Goal: Transaction & Acquisition: Subscribe to service/newsletter

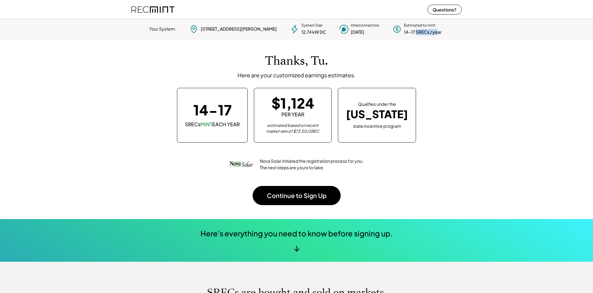
drag, startPoint x: 398, startPoint y: 34, endPoint x: 421, endPoint y: 34, distance: 22.2
click at [421, 34] on div "14-17 SRECs / year" at bounding box center [423, 32] width 38 height 6
click at [422, 47] on div "Thanks, Tu. Here are your customized earnings estimates. 14-17 SRECs MINT EACH …" at bounding box center [296, 129] width 331 height 179
drag, startPoint x: 296, startPoint y: 126, endPoint x: 326, endPoint y: 132, distance: 29.9
click at [324, 132] on div "estimated based on recent market rate of $73.50/SREC" at bounding box center [293, 128] width 62 height 12
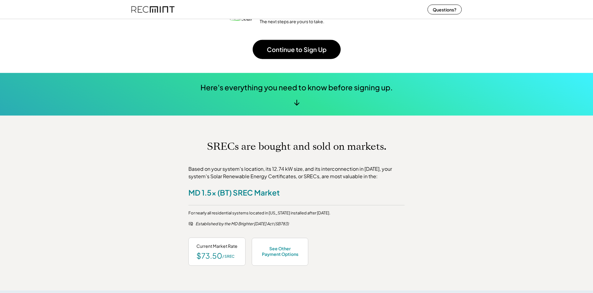
scroll to position [158, 0]
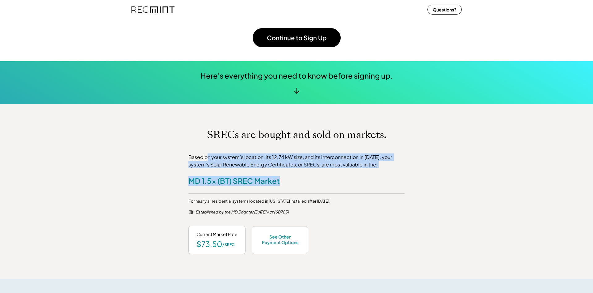
drag, startPoint x: 222, startPoint y: 157, endPoint x: 330, endPoint y: 180, distance: 110.2
click at [330, 180] on div "Based on your system's location, its 12.74 kW size, and its interconnection in …" at bounding box center [297, 203] width 216 height 100
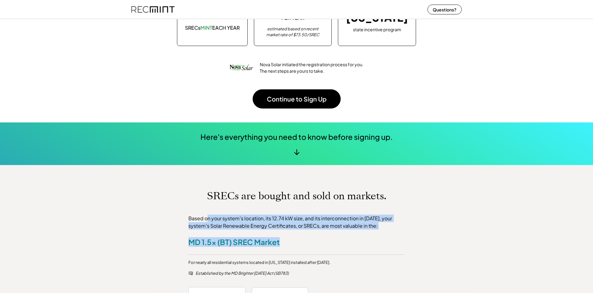
scroll to position [63, 0]
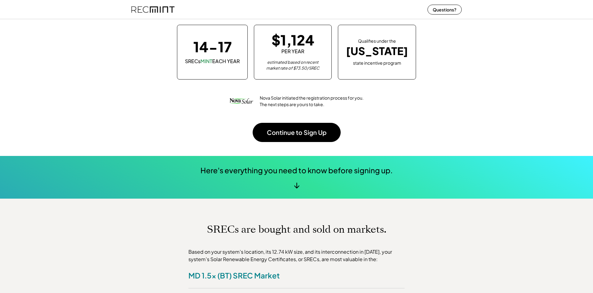
click at [308, 187] on div "Here's everything you need to know before signing up. ↓" at bounding box center [296, 177] width 593 height 43
click at [295, 185] on div "↓" at bounding box center [296, 184] width 12 height 9
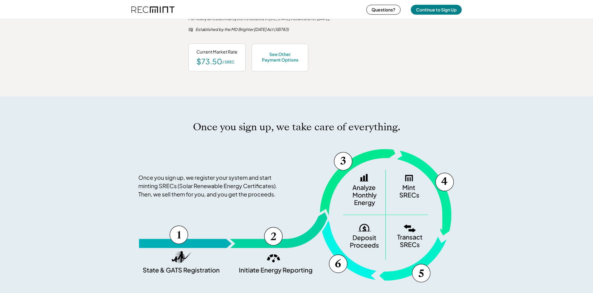
scroll to position [284, 0]
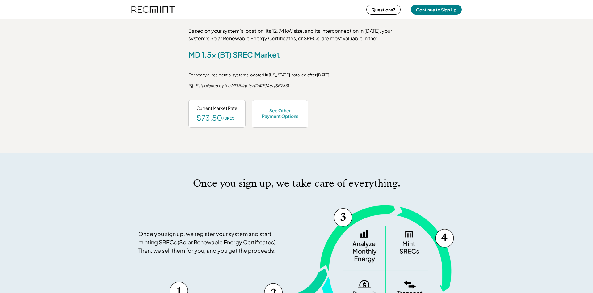
click at [271, 109] on div "See Other Payment Options" at bounding box center [280, 113] width 40 height 11
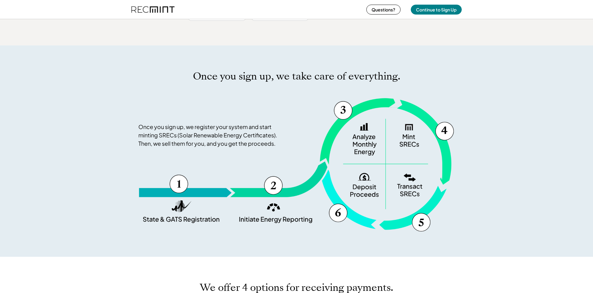
scroll to position [395, 0]
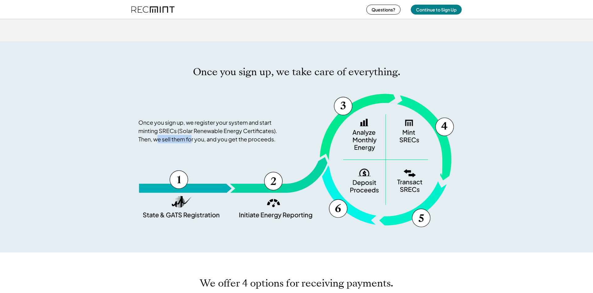
drag, startPoint x: 170, startPoint y: 216, endPoint x: 191, endPoint y: 216, distance: 20.7
click at [191, 216] on div "Once you sign up, we register your system and start minting SRECs (Solar Renewa…" at bounding box center [296, 160] width 316 height 134
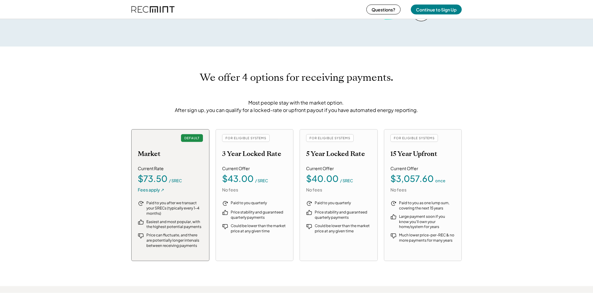
scroll to position [616, 0]
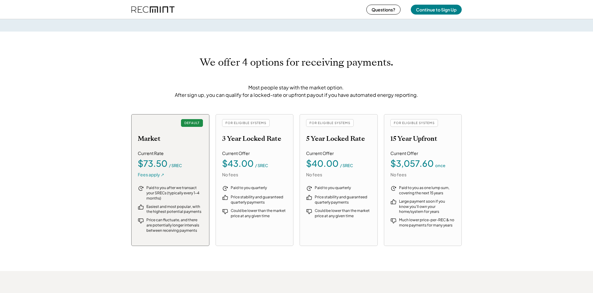
click at [160, 174] on div "Fees apply ↗" at bounding box center [151, 175] width 27 height 6
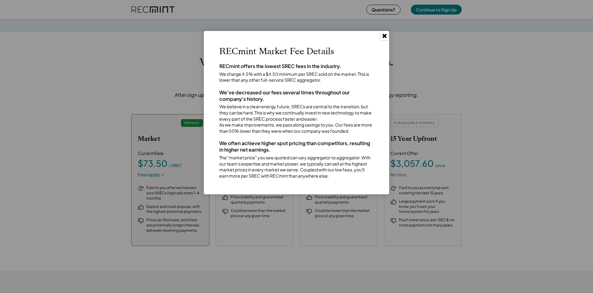
click at [385, 35] on use at bounding box center [385, 36] width 4 height 4
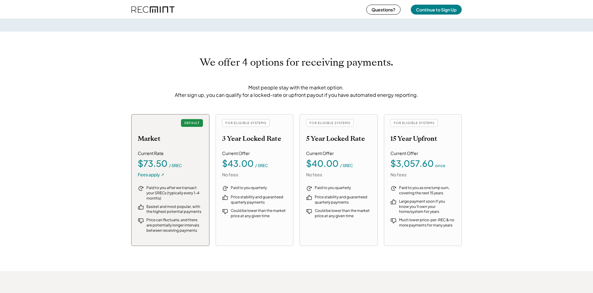
click at [244, 121] on div "FOR ELIGIBLE SYSTEMS" at bounding box center [246, 123] width 48 height 8
click at [243, 124] on div "FOR ELIGIBLE SYSTEMS" at bounding box center [246, 123] width 48 height 8
click at [197, 125] on div "DEFAULT" at bounding box center [192, 123] width 22 height 8
drag, startPoint x: 259, startPoint y: 213, endPoint x: 282, endPoint y: 217, distance: 23.1
click at [282, 217] on div "Could be lower than the market price at any given time" at bounding box center [259, 213] width 57 height 11
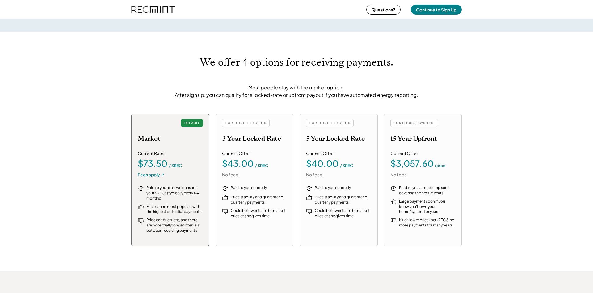
click at [276, 235] on div "Paid to you quarterly Price stability and guaranteed quarterly payments Could b…" at bounding box center [254, 211] width 65 height 53
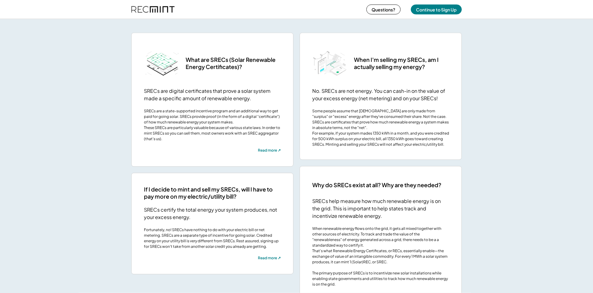
scroll to position [1057, 0]
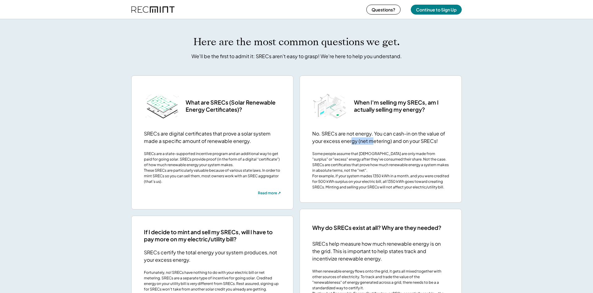
drag, startPoint x: 356, startPoint y: 138, endPoint x: 373, endPoint y: 138, distance: 16.7
click at [373, 138] on div "No. SRECs are not energy. You can cash-in on the value of your excess energy (n…" at bounding box center [380, 137] width 137 height 15
click at [343, 154] on div "Some people assume that SRECs are only made from "surplus" or "excess" energy a…" at bounding box center [380, 170] width 137 height 39
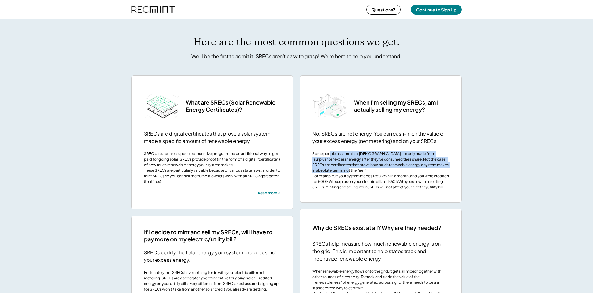
drag, startPoint x: 331, startPoint y: 154, endPoint x: 435, endPoint y: 170, distance: 105.1
click at [435, 170] on div "Some people assume that SRECs are only made from "surplus" or "excess" energy a…" at bounding box center [380, 170] width 137 height 39
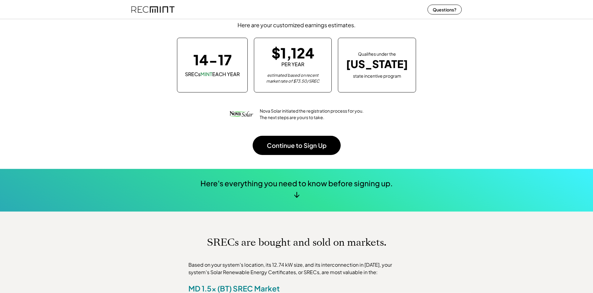
scroll to position [48, 0]
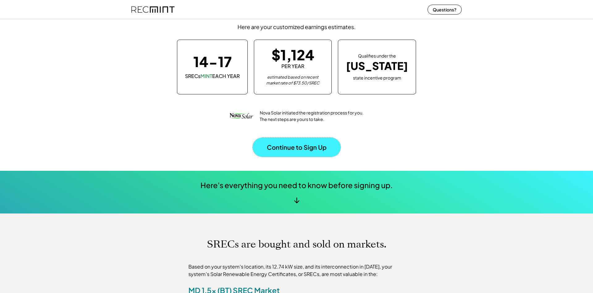
click at [298, 152] on button "Continue to Sign Up" at bounding box center [297, 147] width 88 height 19
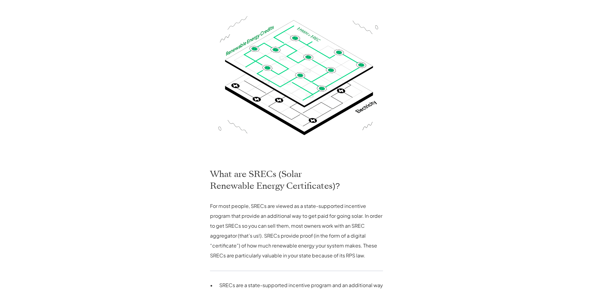
scroll to position [189, 0]
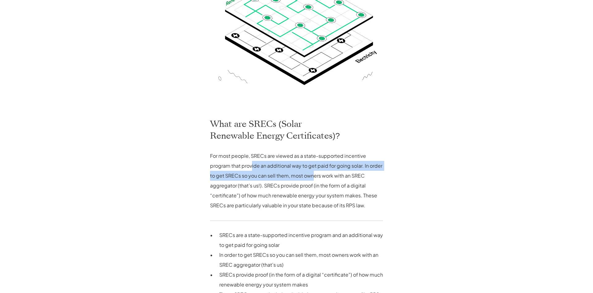
drag, startPoint x: 257, startPoint y: 167, endPoint x: 344, endPoint y: 184, distance: 88.3
click at [317, 179] on p "For most people, SRECs are viewed as a state-supported incentive program that p…" at bounding box center [296, 180] width 173 height 59
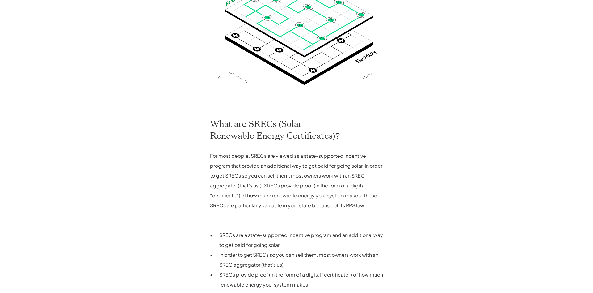
click at [337, 183] on p "For most people, SRECs are viewed as a state-supported incentive program that p…" at bounding box center [296, 180] width 173 height 59
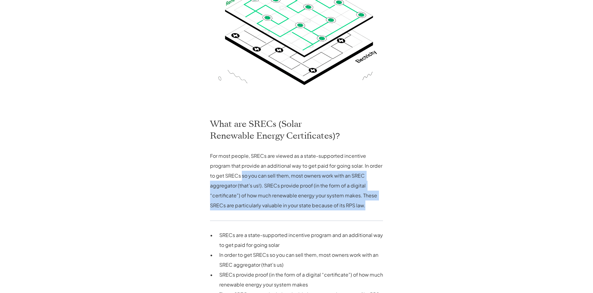
drag, startPoint x: 251, startPoint y: 175, endPoint x: 370, endPoint y: 204, distance: 122.4
click at [370, 204] on p "For most people, SRECs are viewed as a state-supported incentive program that p…" at bounding box center [296, 180] width 173 height 59
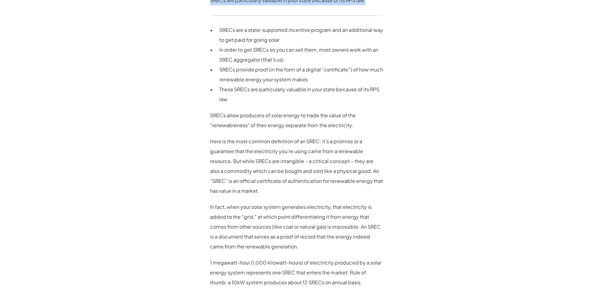
scroll to position [410, 0]
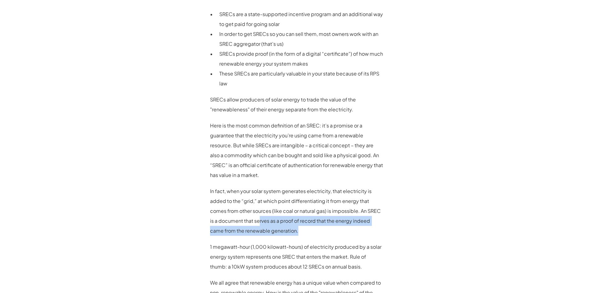
drag, startPoint x: 259, startPoint y: 222, endPoint x: 310, endPoint y: 229, distance: 51.2
click at [310, 229] on p "In fact, when your solar system generates electricity, that electricity is adde…" at bounding box center [296, 210] width 173 height 49
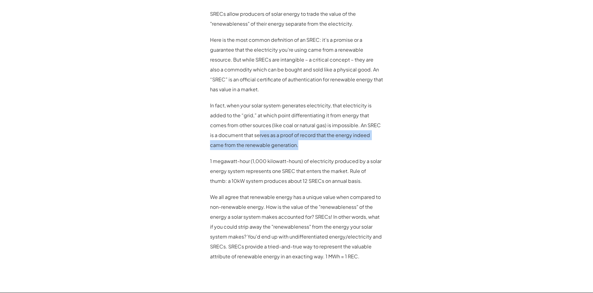
scroll to position [504, 0]
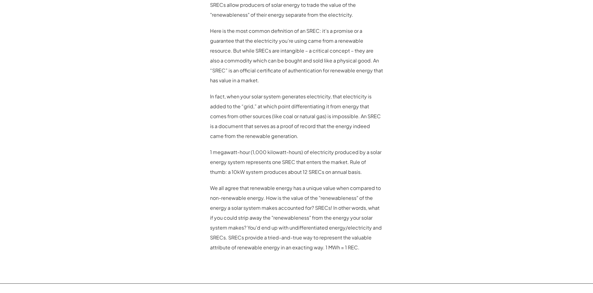
click at [294, 223] on p "We all agree that renewable energy has a unique value when compared to non-rene…" at bounding box center [296, 217] width 173 height 69
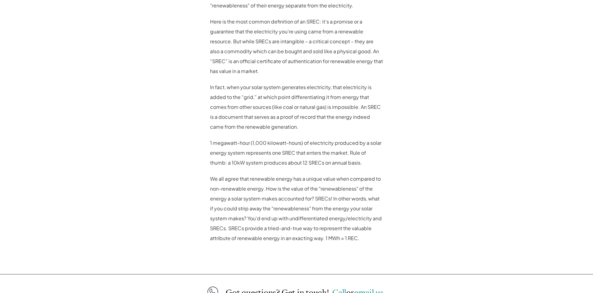
scroll to position [495, 0]
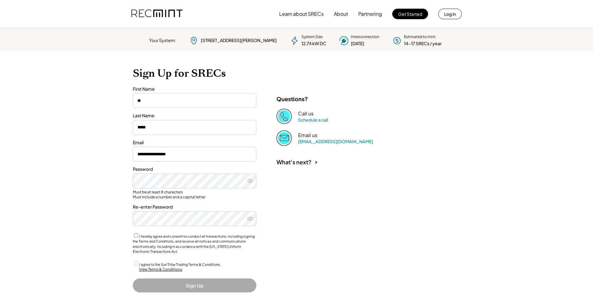
scroll to position [23, 0]
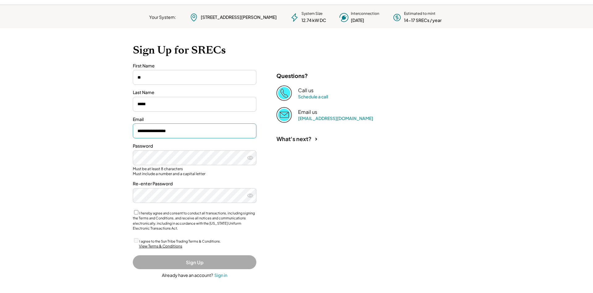
click at [206, 126] on input "**********" at bounding box center [195, 130] width 124 height 15
drag, startPoint x: 204, startPoint y: 133, endPoint x: 106, endPoint y: 133, distance: 98.0
click at [133, 133] on input "**********" at bounding box center [195, 130] width 124 height 15
drag, startPoint x: 191, startPoint y: 134, endPoint x: 87, endPoint y: 135, distance: 103.5
click at [133, 135] on input "**********" at bounding box center [195, 130] width 124 height 15
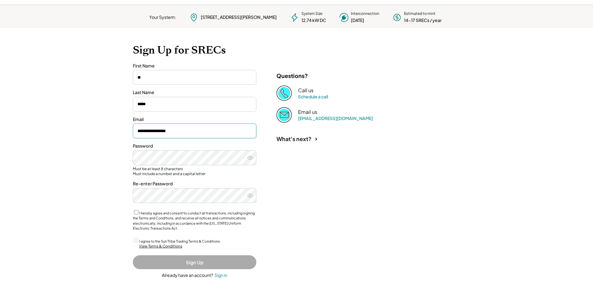
type input "**********"
click at [157, 133] on input "**********" at bounding box center [195, 130] width 124 height 15
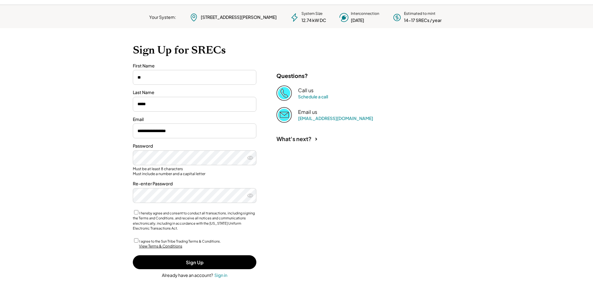
click at [287, 244] on div "**********" at bounding box center [297, 160] width 340 height 265
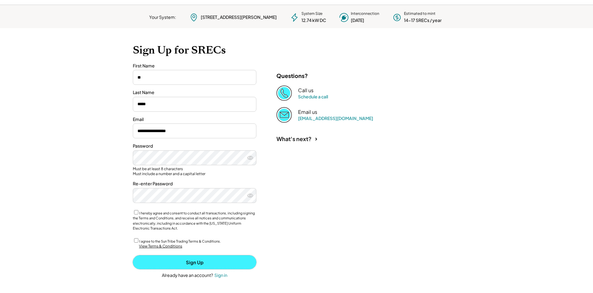
click at [219, 264] on button "Sign Up" at bounding box center [195, 262] width 124 height 14
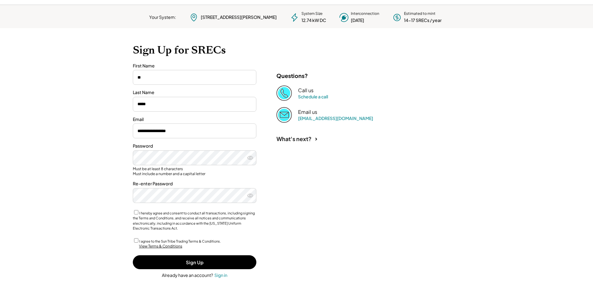
click at [331, 208] on div "**********" at bounding box center [297, 160] width 340 height 265
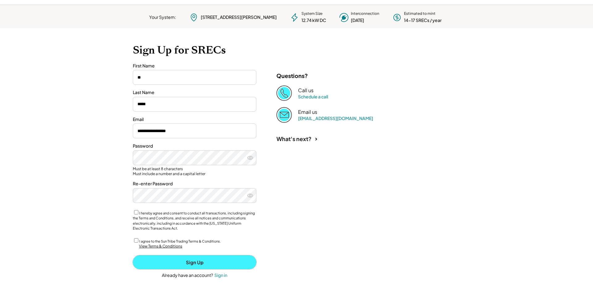
click at [226, 260] on button "Sign Up" at bounding box center [195, 262] width 124 height 14
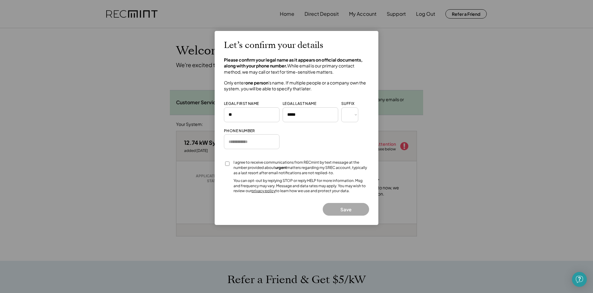
click at [259, 143] on input "input" at bounding box center [252, 141] width 56 height 15
type input "**********"
click at [357, 211] on button "Save" at bounding box center [346, 209] width 46 height 13
click at [340, 213] on button "Save" at bounding box center [346, 209] width 46 height 13
drag, startPoint x: 288, startPoint y: 40, endPoint x: 243, endPoint y: 41, distance: 45.1
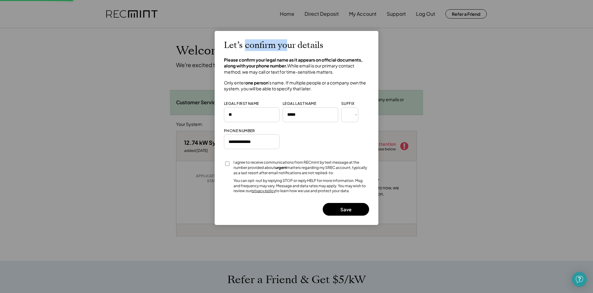
click at [244, 41] on h2 "Let’s confirm your details" at bounding box center [274, 45] width 100 height 11
click at [351, 211] on button "Save" at bounding box center [346, 209] width 46 height 13
click at [352, 211] on button "Save" at bounding box center [346, 209] width 46 height 13
click at [460, 207] on div at bounding box center [296, 146] width 593 height 293
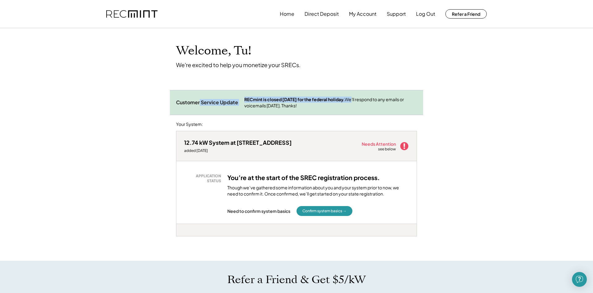
drag, startPoint x: 200, startPoint y: 105, endPoint x: 244, endPoint y: 105, distance: 44.2
click at [244, 105] on div "Customer Service Update RECmint is closed Monday, October 13 for the federal ho…" at bounding box center [296, 102] width 253 height 25
drag, startPoint x: 193, startPoint y: 143, endPoint x: 263, endPoint y: 145, distance: 69.3
click at [263, 145] on div "12.74 kW System at 1710 Jonafree Ct" at bounding box center [238, 142] width 108 height 7
drag, startPoint x: 201, startPoint y: 149, endPoint x: 243, endPoint y: 149, distance: 42.0
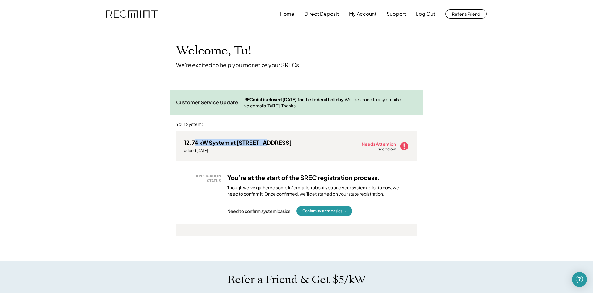
click at [228, 149] on div "added 10/07/25" at bounding box center [238, 150] width 108 height 5
drag, startPoint x: 370, startPoint y: 144, endPoint x: 398, endPoint y: 146, distance: 27.9
click at [398, 146] on div "Needs Attention see below" at bounding box center [385, 146] width 47 height 12
click at [383, 155] on div "12.74 kW System at 1710 Jonafree Ct added 10/07/25 Needs Attention see below" at bounding box center [296, 146] width 240 height 30
drag, startPoint x: 260, startPoint y: 176, endPoint x: 318, endPoint y: 180, distance: 58.2
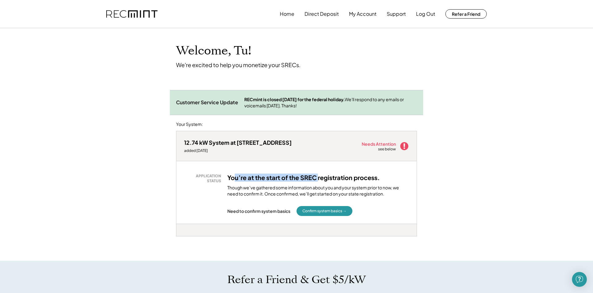
click at [318, 180] on h3 "You’re at the start of the SREC registration process." at bounding box center [303, 177] width 153 height 8
click at [247, 193] on div "Though we’ve gathered some information about you and your system prior to now, …" at bounding box center [318, 190] width 182 height 12
drag, startPoint x: 233, startPoint y: 188, endPoint x: 226, endPoint y: 135, distance: 53.0
click at [235, 187] on div "Though we’ve gathered some information about you and your system prior to now, …" at bounding box center [318, 190] width 182 height 12
click at [251, 188] on div "Though we’ve gathered some information about you and your system prior to now, …" at bounding box center [318, 190] width 182 height 12
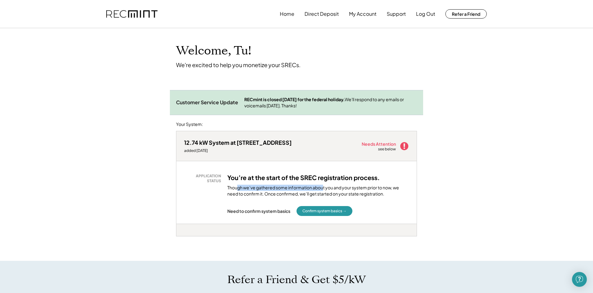
drag, startPoint x: 239, startPoint y: 188, endPoint x: 323, endPoint y: 186, distance: 84.4
click at [323, 186] on div "Though we’ve gathered some information about you and your system prior to now, …" at bounding box center [318, 190] width 182 height 12
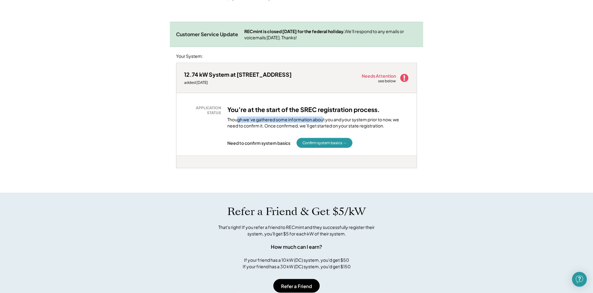
scroll to position [63, 0]
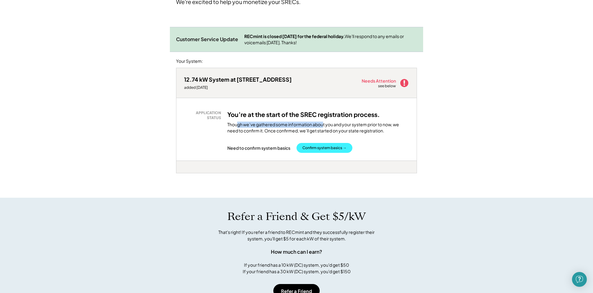
click at [337, 150] on button "Confirm system basics →" at bounding box center [325, 148] width 56 height 10
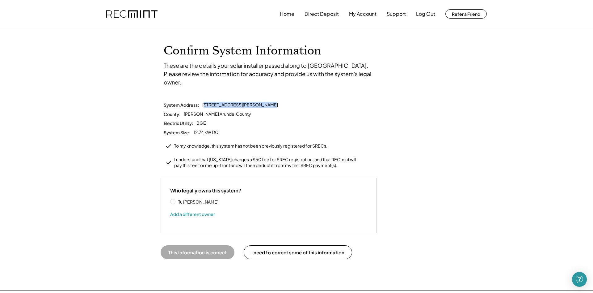
drag, startPoint x: 206, startPoint y: 96, endPoint x: 264, endPoint y: 101, distance: 58.3
click at [264, 102] on div "System Address: [STREET_ADDRESS] County: Anne Arundel County Electric Utility: …" at bounding box center [297, 135] width 272 height 67
drag, startPoint x: 197, startPoint y: 107, endPoint x: 204, endPoint y: 107, distance: 6.8
click at [204, 111] on div "[PERSON_NAME] Arundel County" at bounding box center [217, 114] width 67 height 6
drag, startPoint x: 197, startPoint y: 119, endPoint x: 208, endPoint y: 118, distance: 10.2
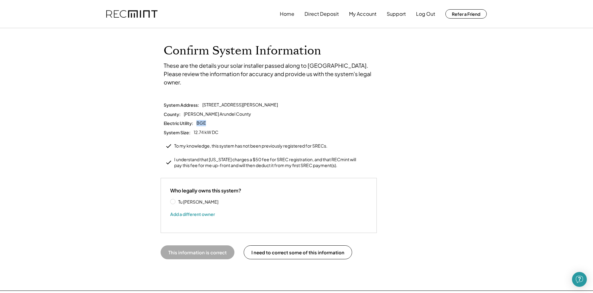
click at [207, 118] on div "System Address: [STREET_ADDRESS] County: Anne Arundel County Electric Utility: …" at bounding box center [297, 135] width 272 height 67
drag, startPoint x: 199, startPoint y: 128, endPoint x: 209, endPoint y: 129, distance: 10.2
click at [209, 128] on div "System Address: [STREET_ADDRESS] County: Anne Arundel County Electric Utility: …" at bounding box center [297, 135] width 272 height 67
drag, startPoint x: 207, startPoint y: 138, endPoint x: 317, endPoint y: 139, distance: 109.7
click at [317, 143] on div "To my knowledge, this system has not been previously registered for SRECs." at bounding box center [250, 146] width 153 height 6
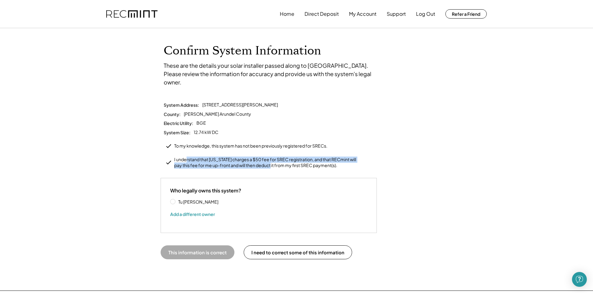
drag, startPoint x: 186, startPoint y: 152, endPoint x: 273, endPoint y: 161, distance: 87.9
click at [273, 161] on div "System Address: [STREET_ADDRESS] County: Anne Arundel County Electric Utility: …" at bounding box center [297, 167] width 278 height 131
click at [176, 199] on label "Tu [PERSON_NAME]" at bounding box center [204, 201] width 56 height 4
click at [207, 247] on button "This information is correct" at bounding box center [198, 252] width 74 height 14
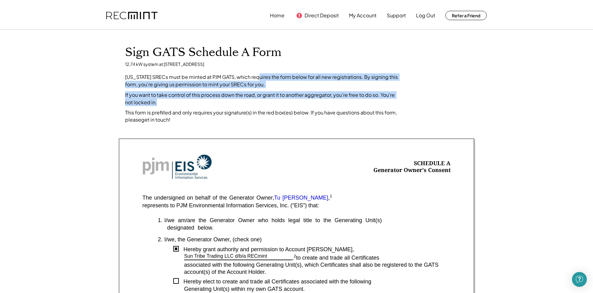
drag, startPoint x: 262, startPoint y: 76, endPoint x: 172, endPoint y: 101, distance: 92.7
click at [172, 101] on div "Sign GATS Schedule A Form 12.74 kW system at 1710 Jonafree Ct, Odenton, MD 2111…" at bounding box center [296, 84] width 355 height 78
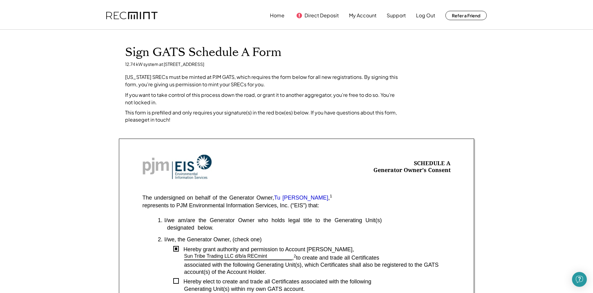
click at [151, 116] on div "This form is prefilled and only requires your signature(s) in the red box(es) b…" at bounding box center [264, 116] width 278 height 14
drag, startPoint x: 137, startPoint y: 112, endPoint x: 180, endPoint y: 112, distance: 43.6
click at [180, 112] on div "This form is prefilled and only requires your signature(s) in the red box(es) b…" at bounding box center [264, 116] width 278 height 14
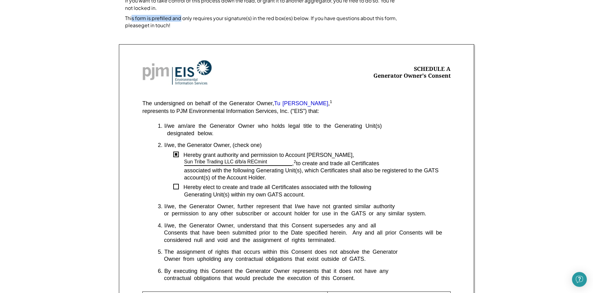
scroll to position [95, 0]
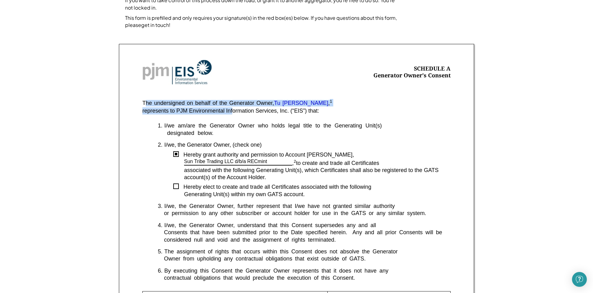
drag, startPoint x: 181, startPoint y: 105, endPoint x: 233, endPoint y: 111, distance: 52.8
click at [233, 111] on div "SCHEDULE A Generator Owner's Consent The undersigned on behalf of the Generator…" at bounding box center [296, 281] width 355 height 474
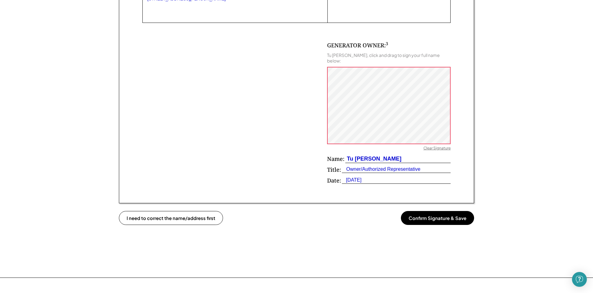
scroll to position [498, 0]
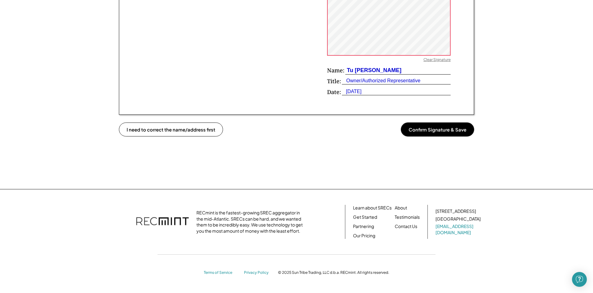
click at [444, 122] on button "Confirm Signature & Save" at bounding box center [437, 129] width 73 height 14
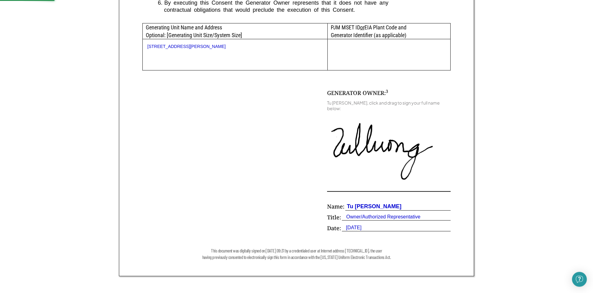
scroll to position [341, 0]
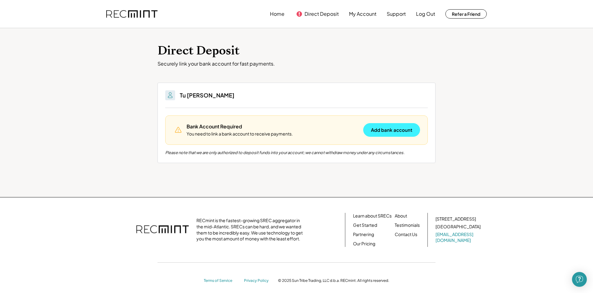
click at [391, 129] on button "Add bank account" at bounding box center [391, 130] width 57 height 14
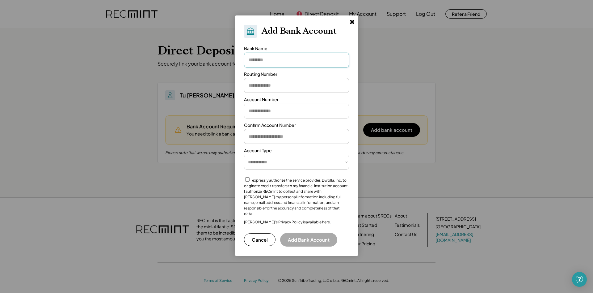
click at [285, 61] on input "input" at bounding box center [296, 60] width 105 height 15
type input "********"
type input "*********"
type input "**********"
click at [261, 134] on input "input" at bounding box center [296, 136] width 105 height 15
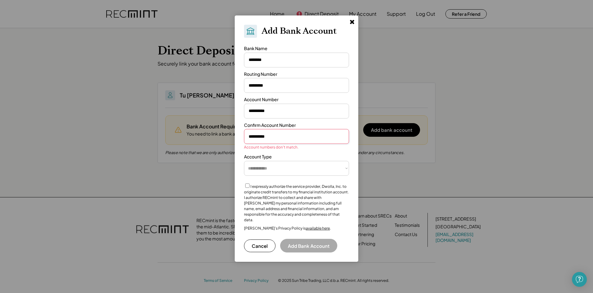
type input "**********"
click at [244, 161] on select "**********" at bounding box center [296, 168] width 105 height 15
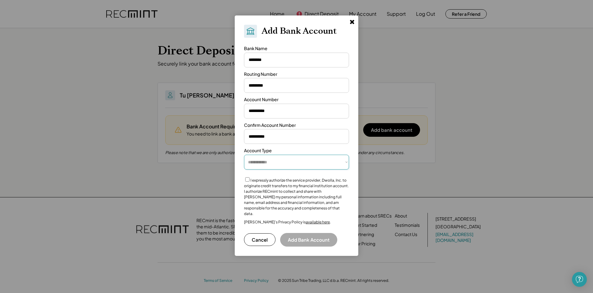
select select "**********"
click option "********" at bounding box center [0, 0] width 0 height 0
click at [313, 238] on button "Add Bank Account" at bounding box center [308, 240] width 57 height 14
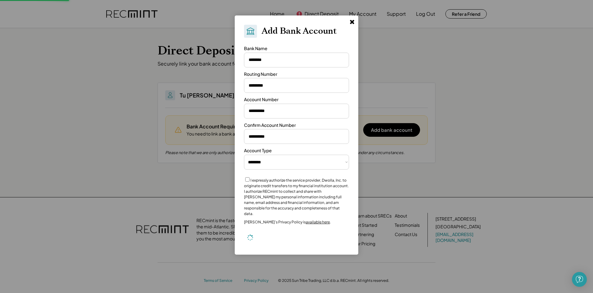
select select "**********"
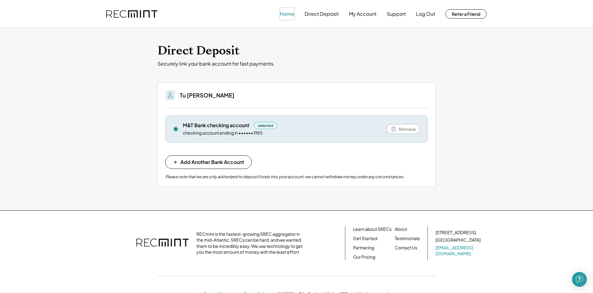
click at [292, 15] on button "Home" at bounding box center [287, 14] width 15 height 12
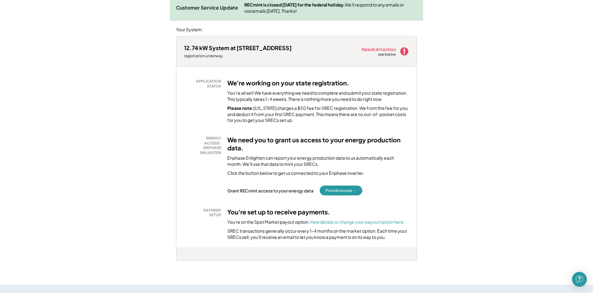
scroll to position [63, 0]
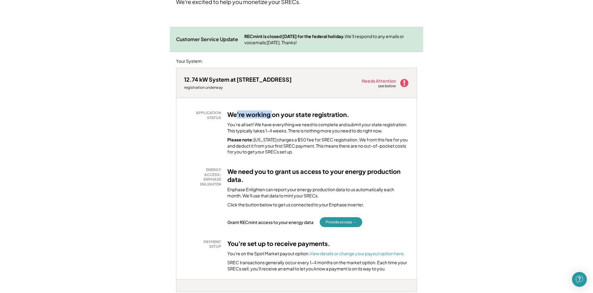
drag, startPoint x: 236, startPoint y: 117, endPoint x: 273, endPoint y: 117, distance: 37.1
click at [273, 117] on h3 "We're working on your state registration." at bounding box center [288, 114] width 122 height 8
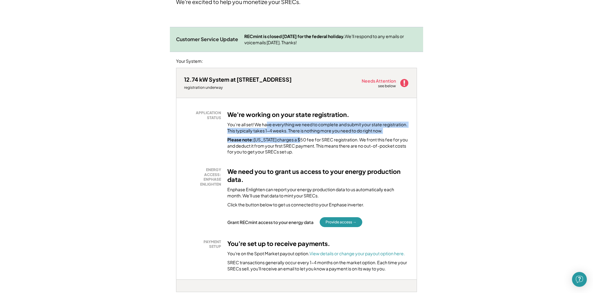
drag, startPoint x: 266, startPoint y: 125, endPoint x: 299, endPoint y: 139, distance: 35.1
click at [299, 139] on div "We're working on your state registration. You’re all set! We have everything we…" at bounding box center [318, 132] width 182 height 44
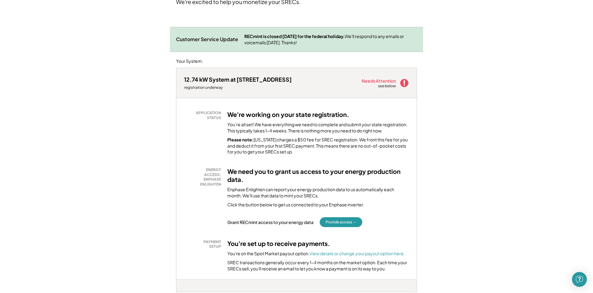
click at [275, 150] on div "Please note: [US_STATE] charges a $50 fee for SREC registration. We front this …" at bounding box center [318, 146] width 182 height 18
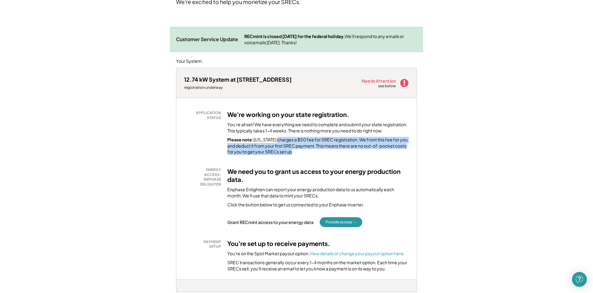
drag, startPoint x: 277, startPoint y: 140, endPoint x: 354, endPoint y: 151, distance: 77.7
click at [354, 151] on div "Please note: Maryland charges a $50 fee for SREC registration. We front this fe…" at bounding box center [318, 146] width 182 height 18
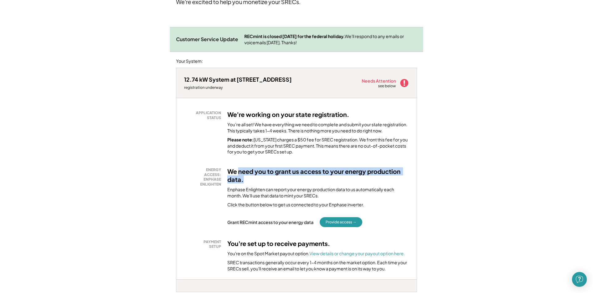
drag, startPoint x: 239, startPoint y: 173, endPoint x: 297, endPoint y: 176, distance: 57.9
click at [297, 176] on h3 "We need you to grant us access to your energy production data." at bounding box center [318, 175] width 182 height 16
drag, startPoint x: 236, startPoint y: 188, endPoint x: 327, endPoint y: 193, distance: 91.3
click at [327, 193] on div "Enphase Enlighten can report your energy production data to us automatically ea…" at bounding box center [318, 192] width 182 height 12
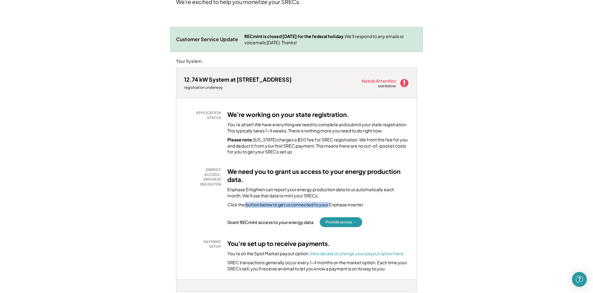
drag, startPoint x: 247, startPoint y: 204, endPoint x: 332, endPoint y: 207, distance: 84.4
click at [332, 207] on div "Click the button below to get us connected to your Enphase inverter." at bounding box center [295, 204] width 137 height 6
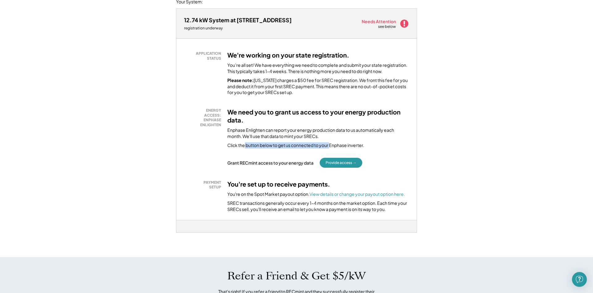
scroll to position [126, 0]
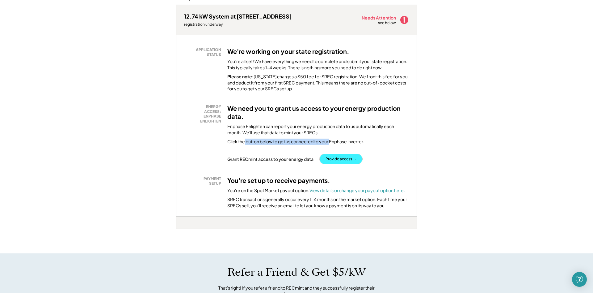
click at [341, 159] on button "Provide access →" at bounding box center [341, 159] width 43 height 10
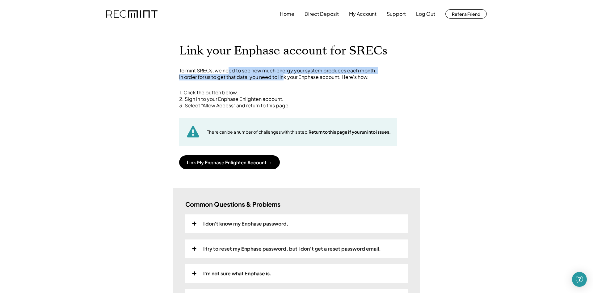
drag, startPoint x: 229, startPoint y: 71, endPoint x: 284, endPoint y: 82, distance: 56.1
click at [284, 82] on div "Link your Enphase account for SRECs To mint SRECs, we need to see how much ener…" at bounding box center [296, 106] width 247 height 125
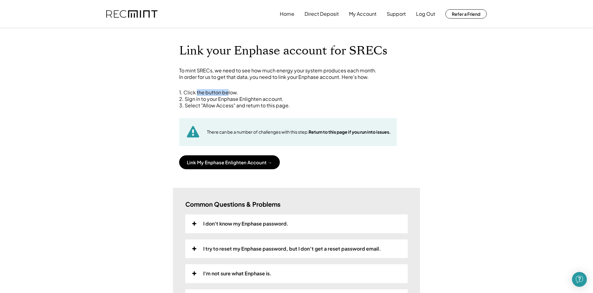
drag, startPoint x: 196, startPoint y: 95, endPoint x: 227, endPoint y: 93, distance: 31.0
click at [227, 93] on div "1. Click the button below. 2. Sign in to your Enphase Enlighten account. 3. Sel…" at bounding box center [296, 98] width 235 height 19
drag, startPoint x: 194, startPoint y: 101, endPoint x: 256, endPoint y: 99, distance: 62.5
click at [256, 99] on div "1. Click the button below. 2. Sign in to your Enphase Enlighten account. 3. Sel…" at bounding box center [296, 98] width 235 height 19
drag, startPoint x: 200, startPoint y: 104, endPoint x: 290, endPoint y: 105, distance: 90.2
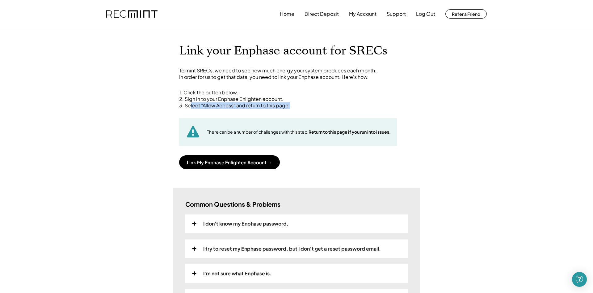
click at [290, 105] on div "1. Click the button below. 2. Sign in to your Enphase Enlighten account. 3. Sel…" at bounding box center [296, 98] width 235 height 19
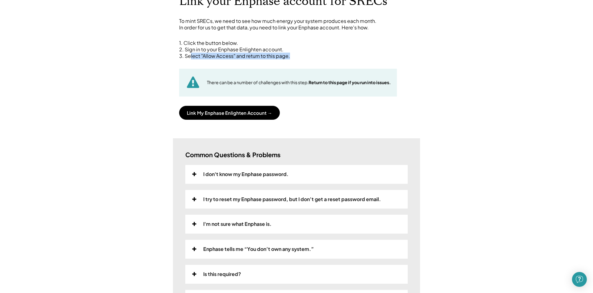
scroll to position [63, 0]
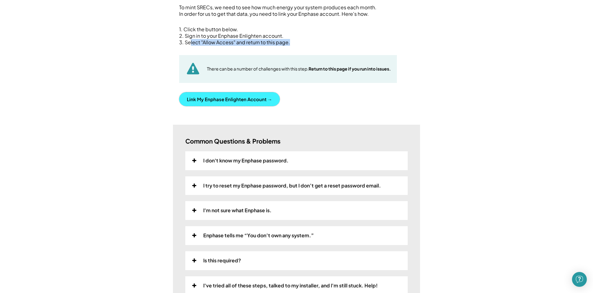
click at [261, 98] on button "Link My Enphase Enlighten Account →" at bounding box center [229, 99] width 101 height 14
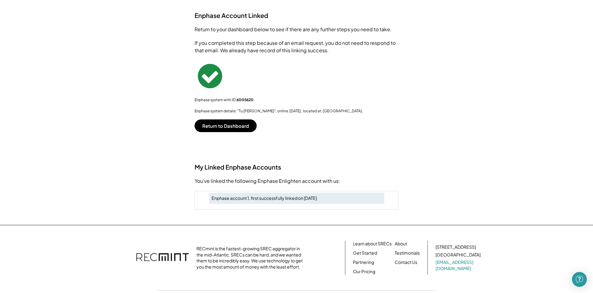
scroll to position [1, 0]
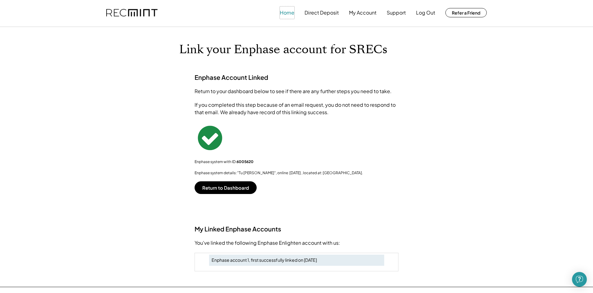
click at [288, 14] on button "Home" at bounding box center [287, 12] width 15 height 12
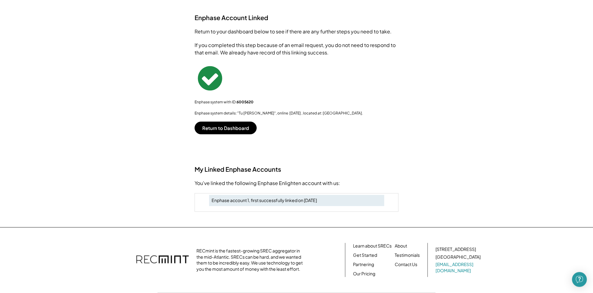
scroll to position [63, 0]
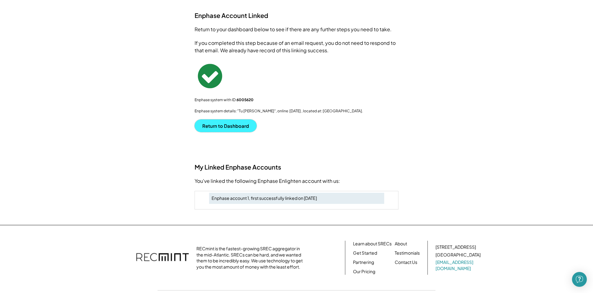
click at [241, 131] on button "Return to Dashboard" at bounding box center [226, 125] width 62 height 13
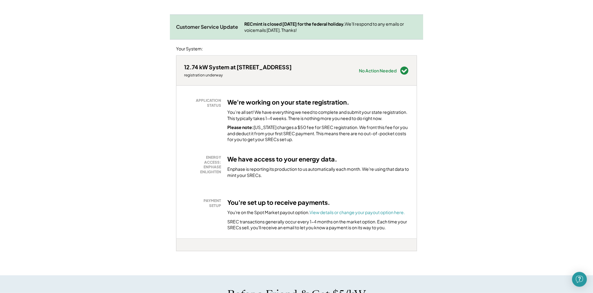
scroll to position [95, 0]
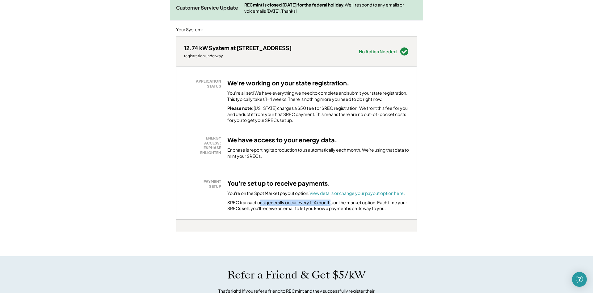
drag, startPoint x: 261, startPoint y: 205, endPoint x: 332, endPoint y: 205, distance: 71.1
click at [332, 205] on div "SREC transactions generally occur every 1-4 months on the market option. Each t…" at bounding box center [318, 205] width 182 height 12
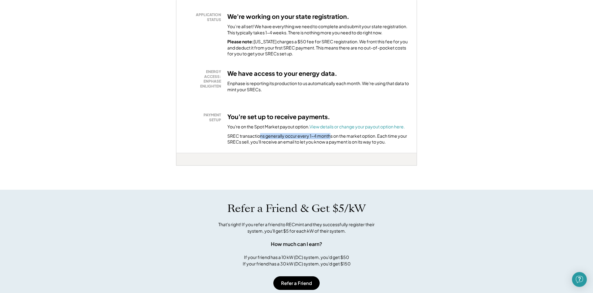
scroll to position [158, 0]
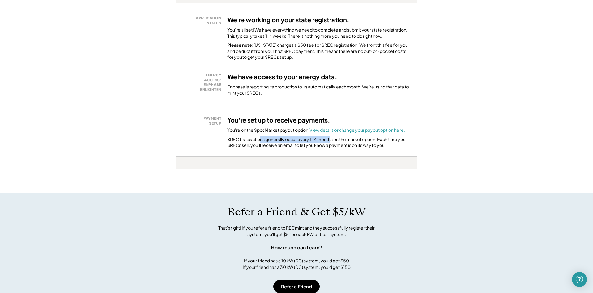
click at [343, 131] on font "View details or change your payout option here." at bounding box center [357, 130] width 95 height 6
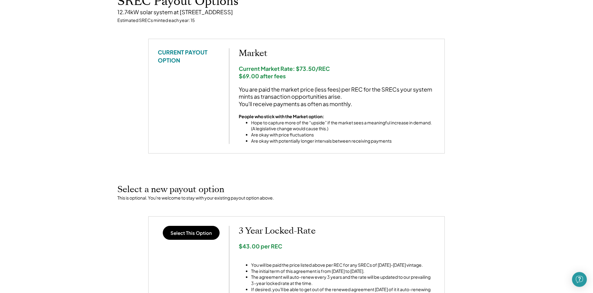
scroll to position [63, 0]
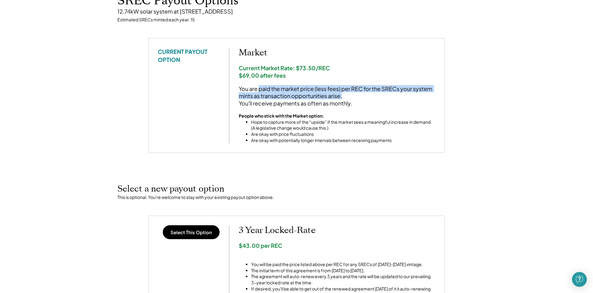
drag, startPoint x: 261, startPoint y: 90, endPoint x: 422, endPoint y: 97, distance: 161.1
click at [422, 97] on div "You are paid the market price (less fees) per REC for the SRECs your system min…" at bounding box center [337, 96] width 197 height 22
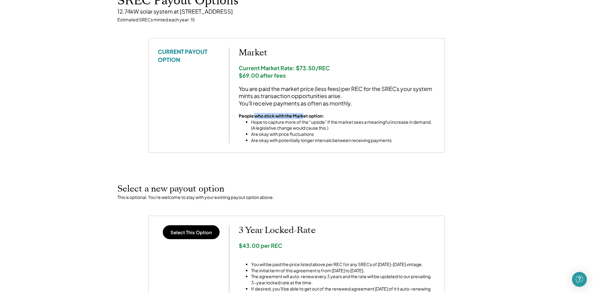
drag, startPoint x: 254, startPoint y: 115, endPoint x: 303, endPoint y: 117, distance: 48.9
click at [303, 117] on strong "People who stick with the Market option:" at bounding box center [281, 116] width 85 height 6
drag, startPoint x: 262, startPoint y: 124, endPoint x: 365, endPoint y: 124, distance: 102.9
click at [365, 124] on li "Hope to capture more of the “upside” if the market sees a meaningful increase i…" at bounding box center [343, 125] width 184 height 12
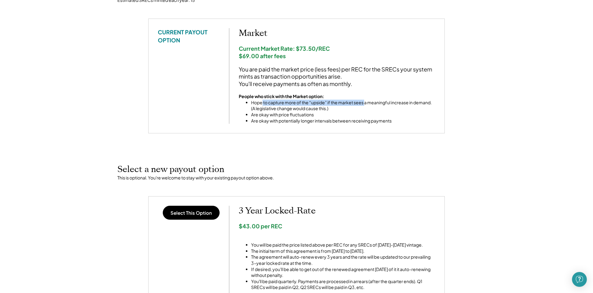
scroll to position [95, 0]
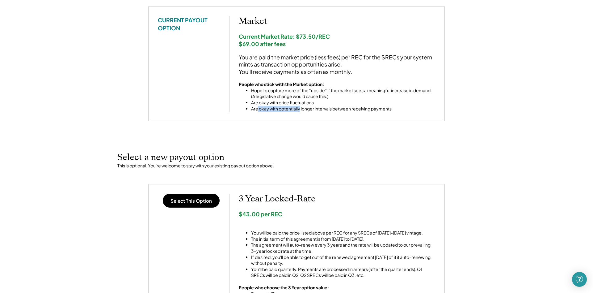
drag, startPoint x: 263, startPoint y: 106, endPoint x: 301, endPoint y: 108, distance: 37.7
click at [301, 108] on li "Are okay with potentially longer intervals between receiving payments" at bounding box center [343, 109] width 184 height 6
click at [288, 125] on div "CURRENT PAYOUT OPTION Market Current Market Rate: $73.50/REC $69.00 after fees …" at bounding box center [296, 71] width 309 height 130
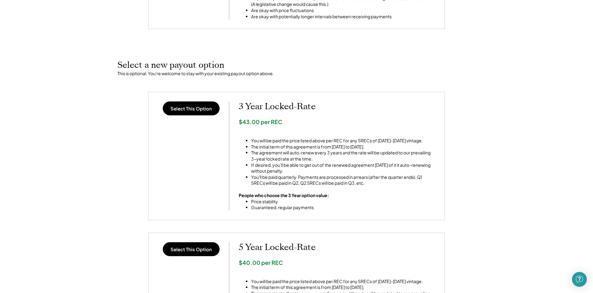
scroll to position [189, 0]
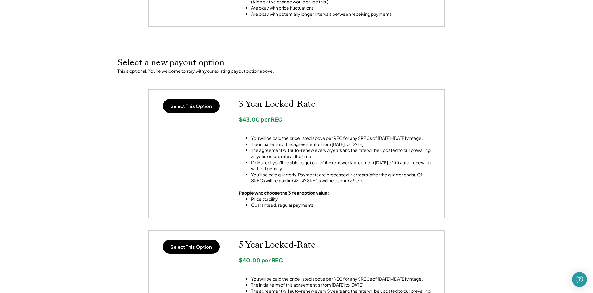
drag, startPoint x: 256, startPoint y: 140, endPoint x: 412, endPoint y: 144, distance: 156.4
click at [412, 144] on ul "You will be paid the price listed above per REC for any SRECs of 2025-2028 vint…" at bounding box center [337, 156] width 197 height 54
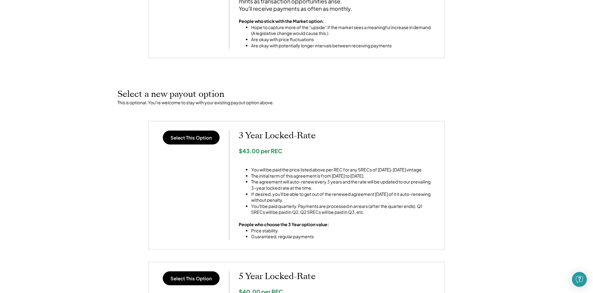
scroll to position [0, 0]
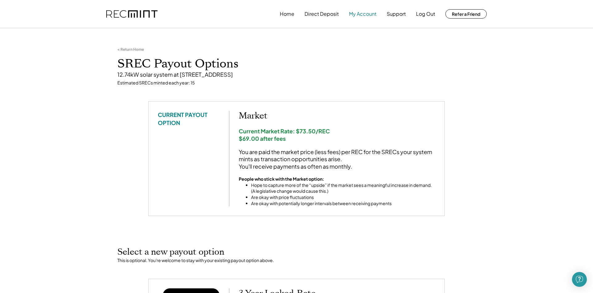
click at [351, 14] on button "My Account" at bounding box center [363, 14] width 28 height 12
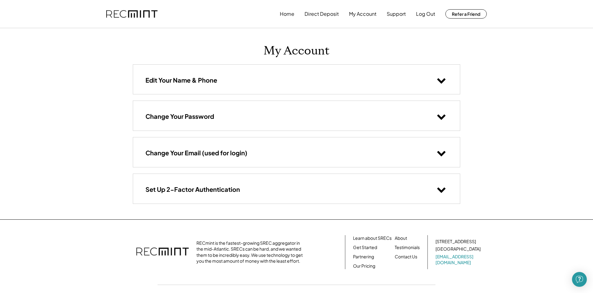
click at [351, 69] on div "Edit Your Name & Phone" at bounding box center [296, 79] width 327 height 29
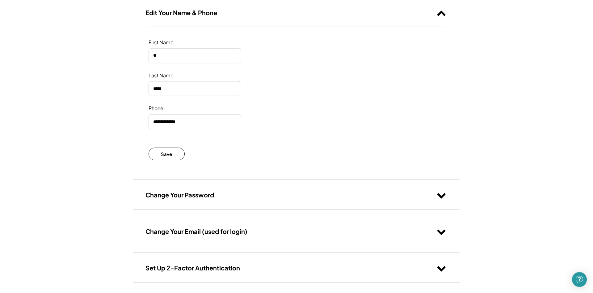
scroll to position [95, 0]
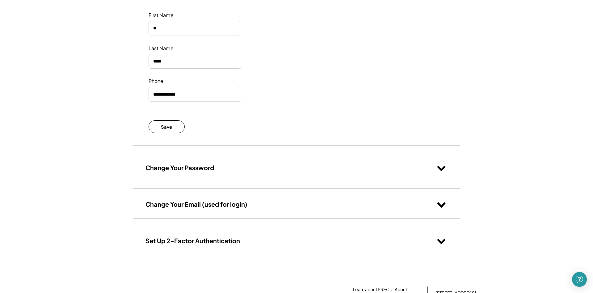
click at [298, 158] on div "Change Your Password" at bounding box center [296, 166] width 327 height 29
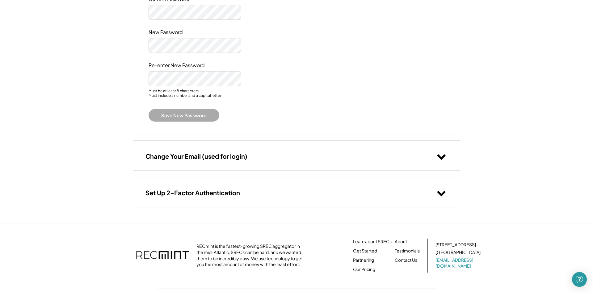
scroll to position [315, 0]
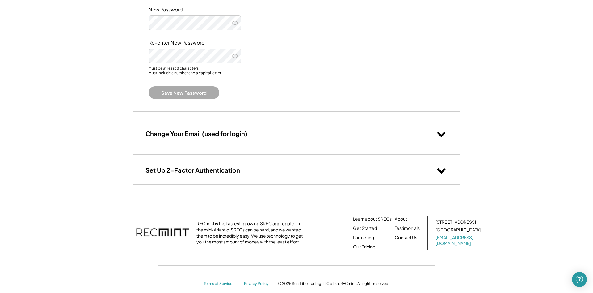
click at [289, 124] on div "Change Your Email (used for login)" at bounding box center [296, 132] width 327 height 29
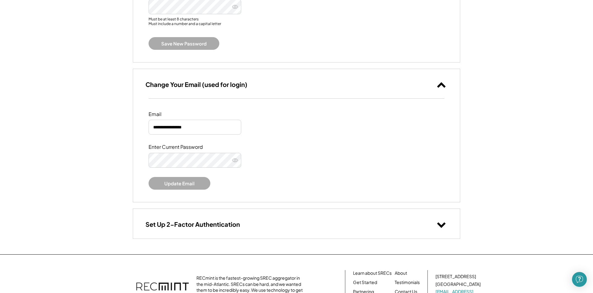
scroll to position [427, 0]
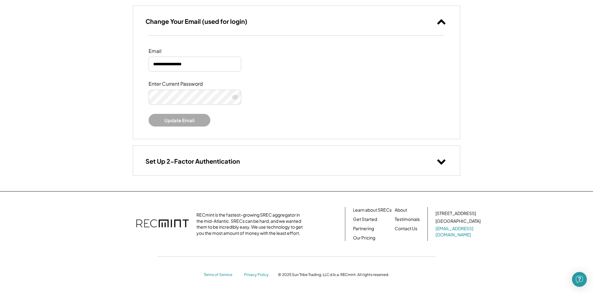
click at [275, 156] on div "Set Up 2-Factor Authentication" at bounding box center [296, 160] width 327 height 29
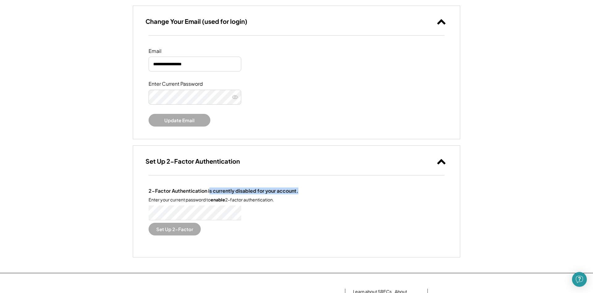
drag, startPoint x: 209, startPoint y: 192, endPoint x: 327, endPoint y: 194, distance: 117.4
click at [327, 194] on div "2-Factor Authentication is currently disabled for your account. Enter your curr…" at bounding box center [297, 211] width 296 height 47
drag, startPoint x: 157, startPoint y: 203, endPoint x: 203, endPoint y: 204, distance: 45.4
click at [203, 204] on div "2-Factor Authentication is currently disabled for your account. Enter your curr…" at bounding box center [297, 211] width 296 height 47
click at [186, 234] on button "Set Up 2-Factor" at bounding box center [175, 228] width 52 height 13
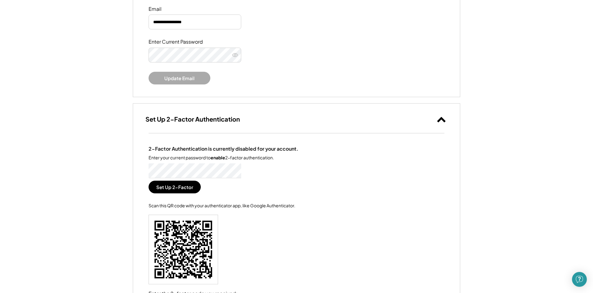
scroll to position [522, 0]
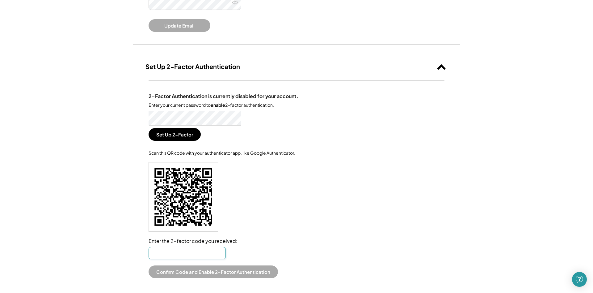
click at [181, 255] on input "input" at bounding box center [187, 253] width 77 height 12
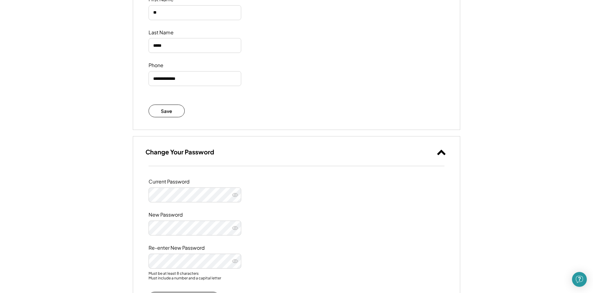
scroll to position [0, 0]
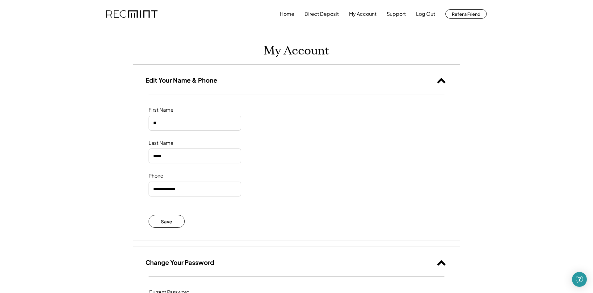
type input "******"
click at [396, 16] on button "Support" at bounding box center [396, 14] width 19 height 12
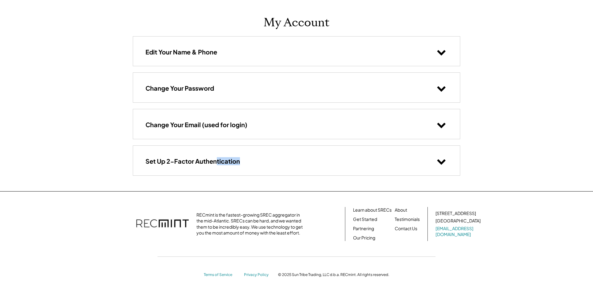
scroll to position [28, 0]
click at [219, 167] on div "Set Up 2-Factor Authentication" at bounding box center [296, 160] width 327 height 29
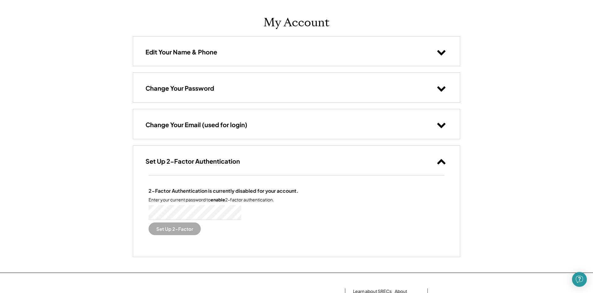
scroll to position [0, 0]
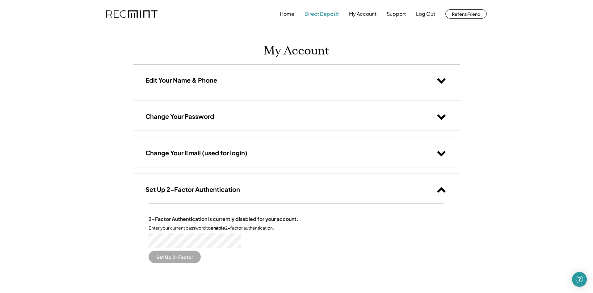
click at [321, 14] on button "Direct Deposit" at bounding box center [322, 14] width 34 height 12
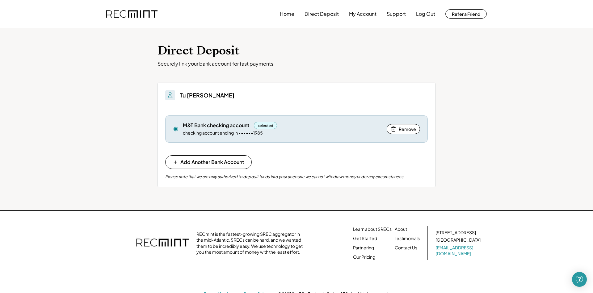
click at [263, 123] on div "selected" at bounding box center [265, 125] width 23 height 7
click at [264, 127] on div "selected" at bounding box center [265, 125] width 23 height 7
click at [222, 127] on div "M&T Bank checking account" at bounding box center [216, 125] width 66 height 7
click at [158, 125] on div "Tu Vuong M&T Bank checking account selected checking account ending in ••••••19…" at bounding box center [297, 135] width 278 height 104
click at [217, 128] on div "M&T Bank checking account" at bounding box center [216, 125] width 66 height 7
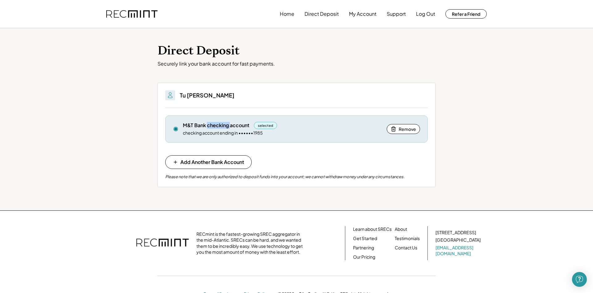
click at [217, 128] on div "M&T Bank checking account" at bounding box center [216, 125] width 66 height 7
click at [290, 17] on button "Home" at bounding box center [287, 14] width 15 height 12
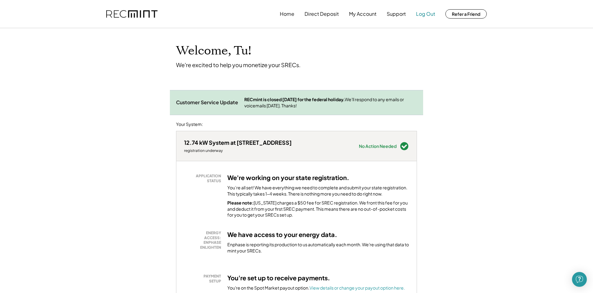
click at [426, 14] on button "Log Out" at bounding box center [425, 14] width 19 height 12
